Goal: Task Accomplishment & Management: Manage account settings

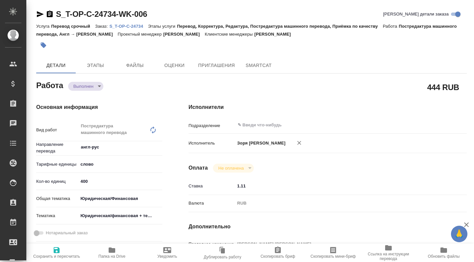
type textarea "x"
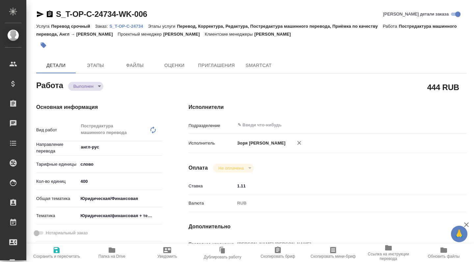
type textarea "x"
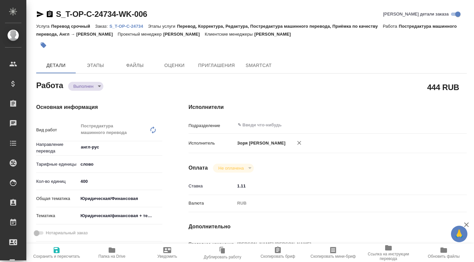
type textarea "x"
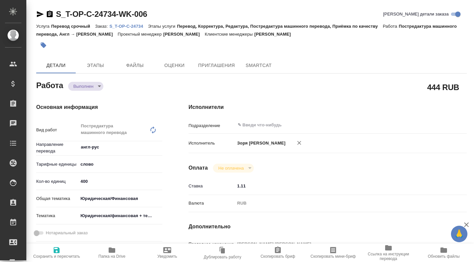
type textarea "x"
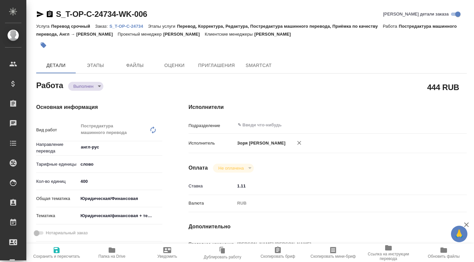
click at [114, 252] on icon "button" at bounding box center [112, 249] width 7 height 5
type textarea "x"
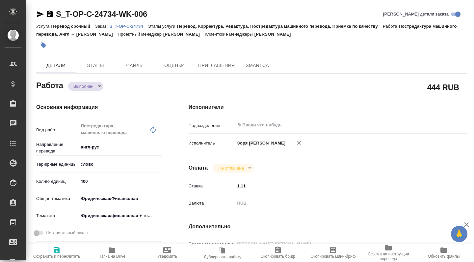
type textarea "x"
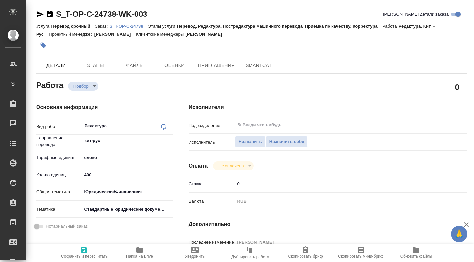
type textarea "x"
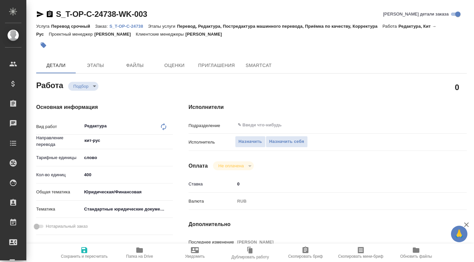
type textarea "x"
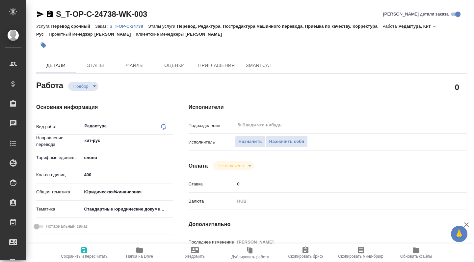
scroll to position [143, 0]
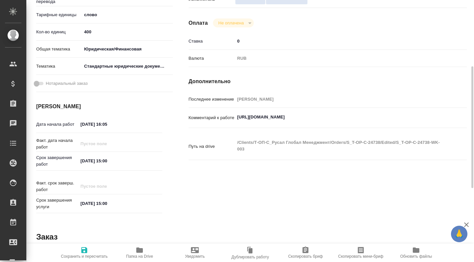
type textarea "x"
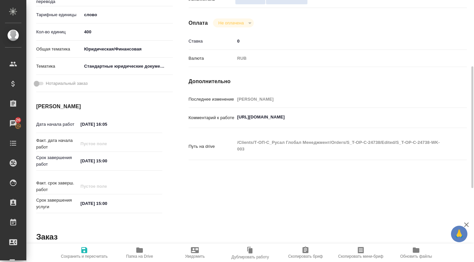
click at [144, 252] on span "Папка на Drive" at bounding box center [139, 252] width 47 height 13
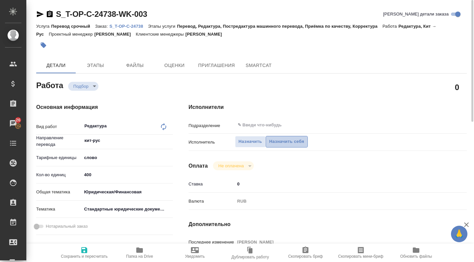
click at [279, 139] on span "Назначить себя" at bounding box center [287, 142] width 35 height 8
type textarea "x"
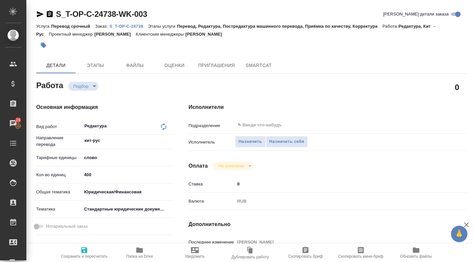
type textarea "x"
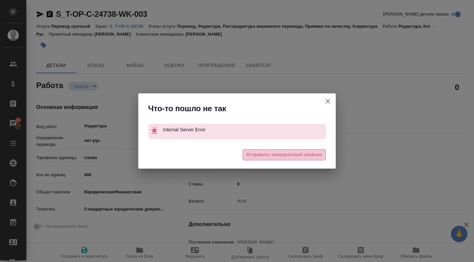
click at [250, 156] on span "Отправить нахмуренный смайлик" at bounding box center [284, 155] width 76 height 8
type textarea "x"
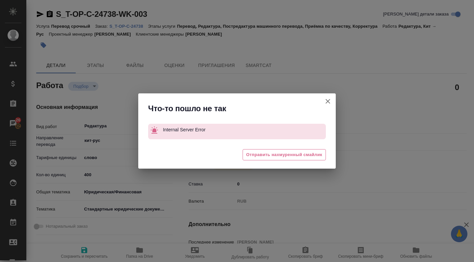
type textarea "x"
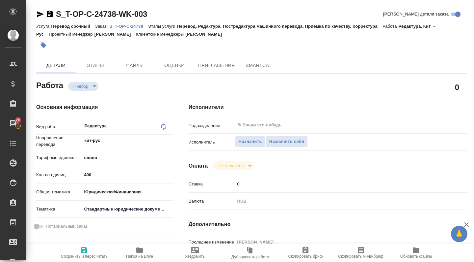
scroll to position [286, 0]
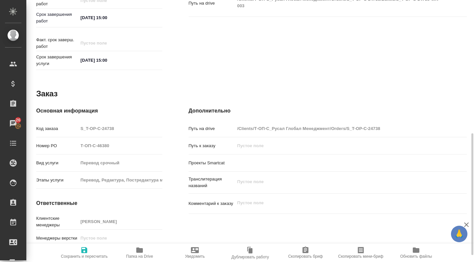
click at [385, 130] on div "Путь на drive /Clients/Т-ОП-С_Русал Глобал Менеджмент/Orders/S_T-OP-C-24738" at bounding box center [328, 131] width 278 height 17
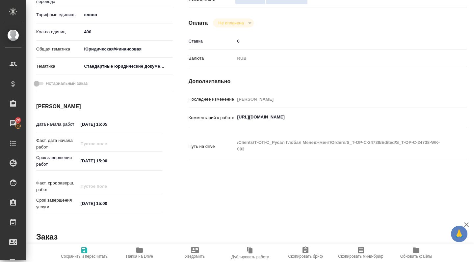
scroll to position [0, 0]
